Goal: Check status: Check status

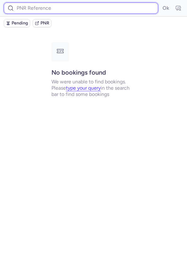
click at [56, 3] on input at bounding box center [81, 8] width 154 height 11
paste input "CPNYTA"
type input "CPNYTA"
click at [160, 3] on button "Ok" at bounding box center [165, 8] width 10 height 10
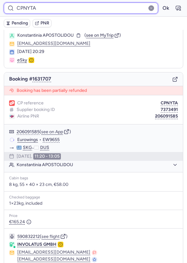
scroll to position [75, 0]
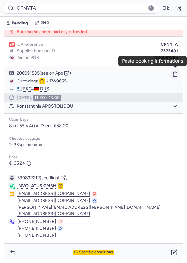
click at [175, 72] on rect "button" at bounding box center [175, 72] width 2 height 1
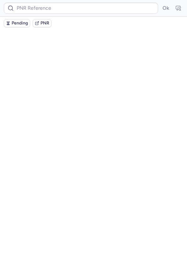
scroll to position [0, 0]
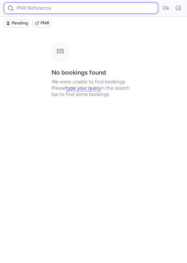
click at [55, 13] on input at bounding box center [81, 8] width 154 height 11
paste input "CPNYTA"
type input "CPNYTA"
click at [160, 3] on button "Ok" at bounding box center [165, 8] width 10 height 10
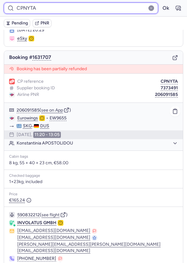
scroll to position [75, 0]
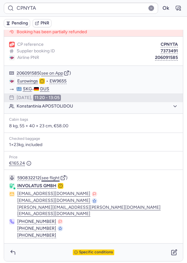
click at [48, 177] on button "see flight" at bounding box center [50, 177] width 18 height 5
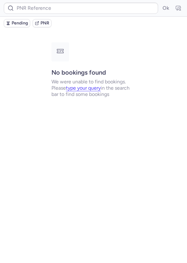
scroll to position [0, 0]
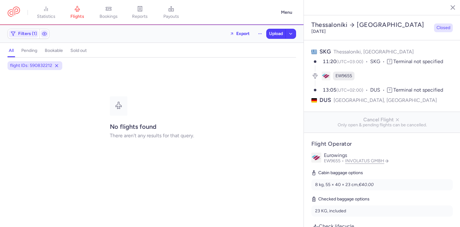
select select "days"
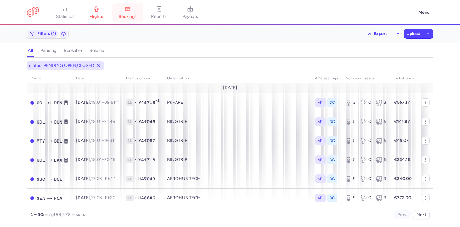
click at [132, 14] on span "bookings" at bounding box center [128, 17] width 18 height 6
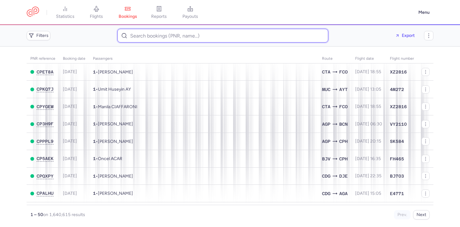
click at [167, 36] on input at bounding box center [222, 36] width 211 height 14
paste input "CPNYTA"
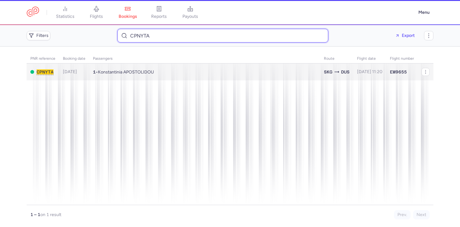
type input "CPNYTA"
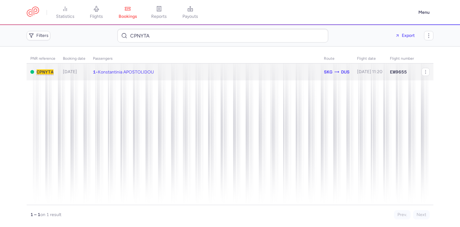
click at [353, 69] on td "1 • Konstantinia APOSTOLIDOU" at bounding box center [369, 72] width 33 height 17
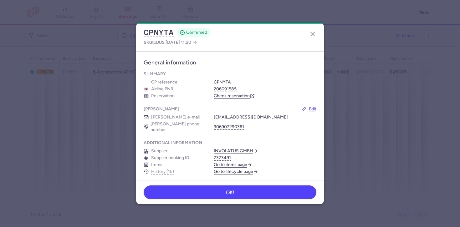
scroll to position [36, 0]
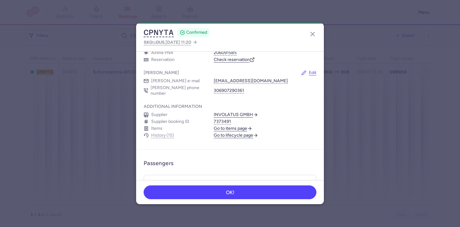
click at [224, 133] on link "Go to lifecycle page" at bounding box center [236, 136] width 44 height 6
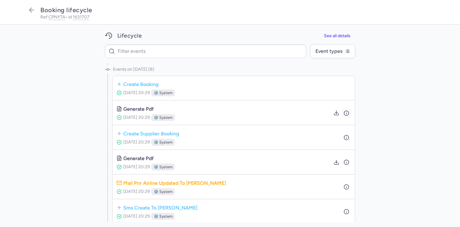
click at [347, 113] on icon "button" at bounding box center [347, 113] width 6 height 6
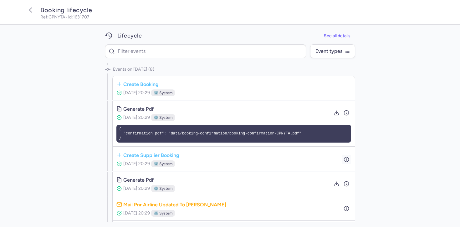
click at [346, 157] on icon "button" at bounding box center [347, 160] width 6 height 6
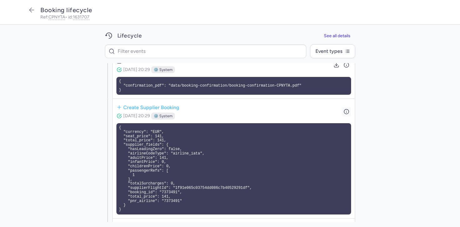
scroll to position [78, 0]
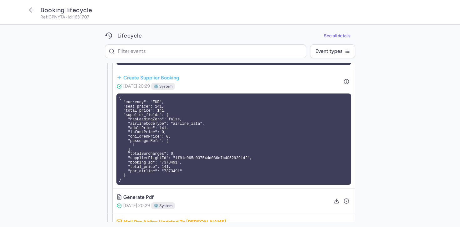
click at [169, 173] on pre "{ "currency": "EUR", "seat_price": 141, "total_price": 141, "supplier_fields": …" at bounding box center [233, 139] width 235 height 91
copy pre "7373491"
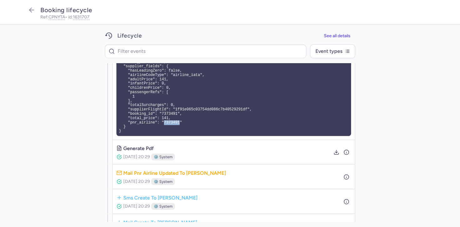
scroll to position [122, 0]
